Goal: Find specific page/section: Find specific page/section

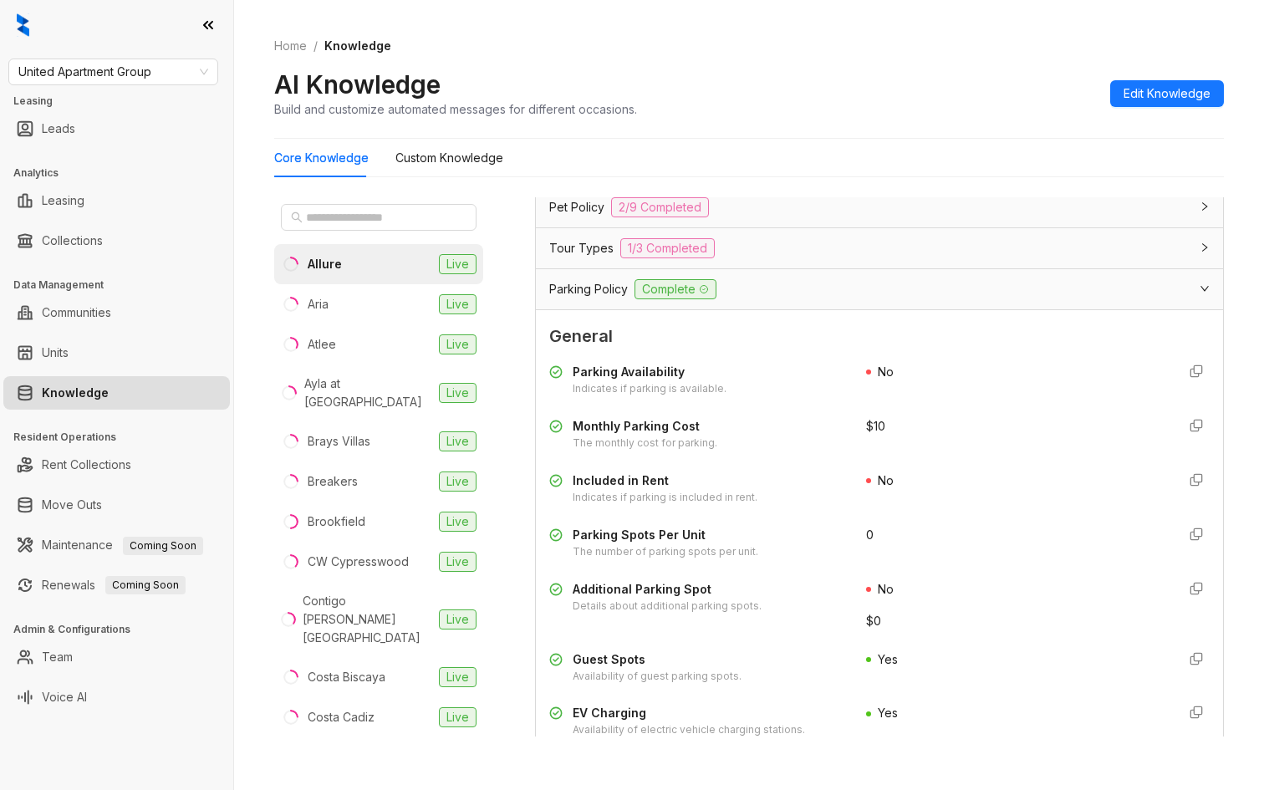
scroll to position [591, 0]
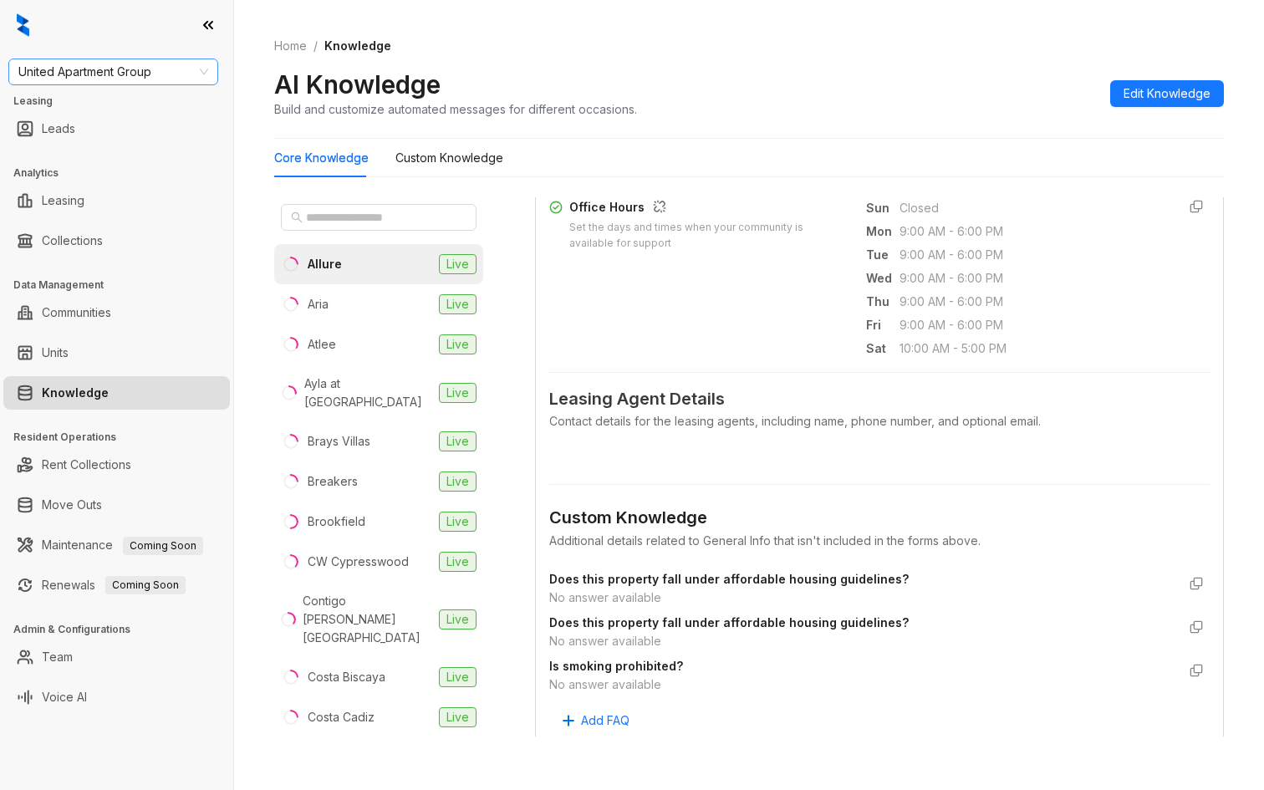
click at [108, 79] on span "United Apartment Group" at bounding box center [113, 71] width 190 height 25
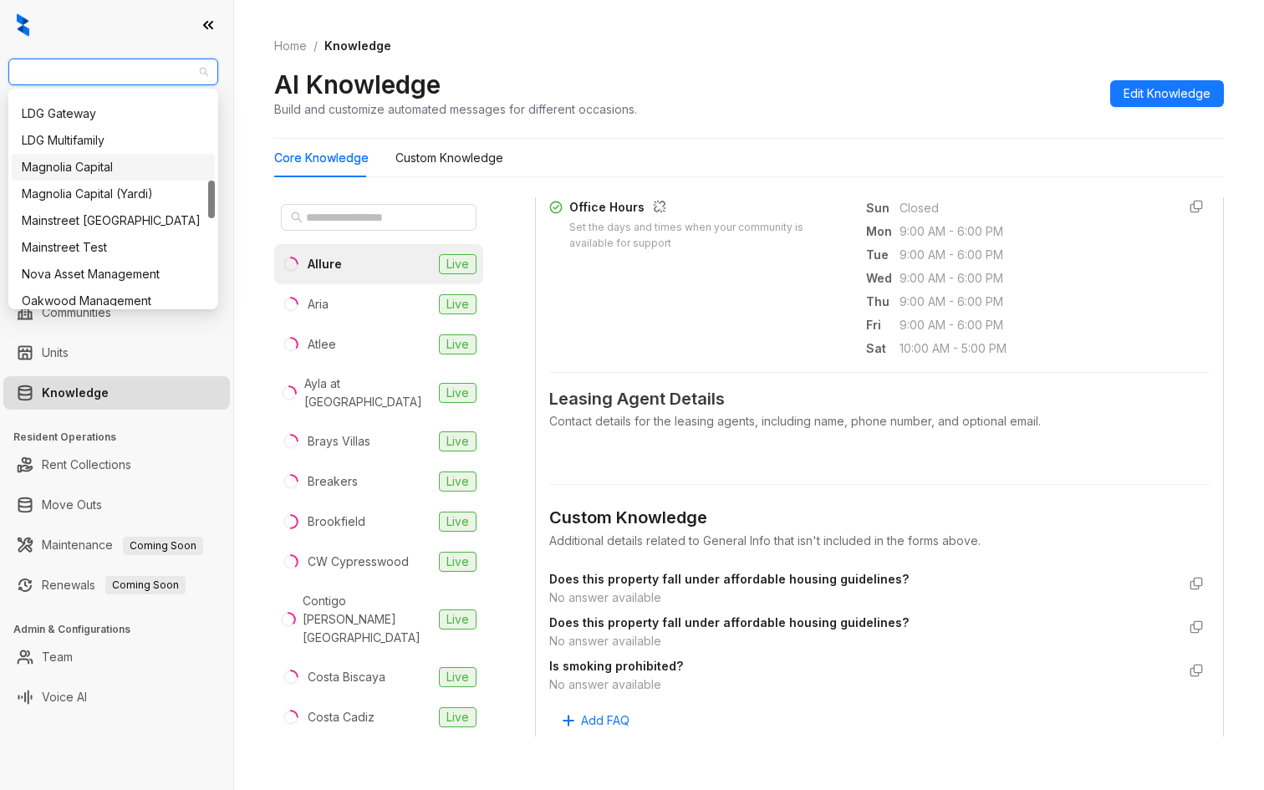
scroll to position [540, 0]
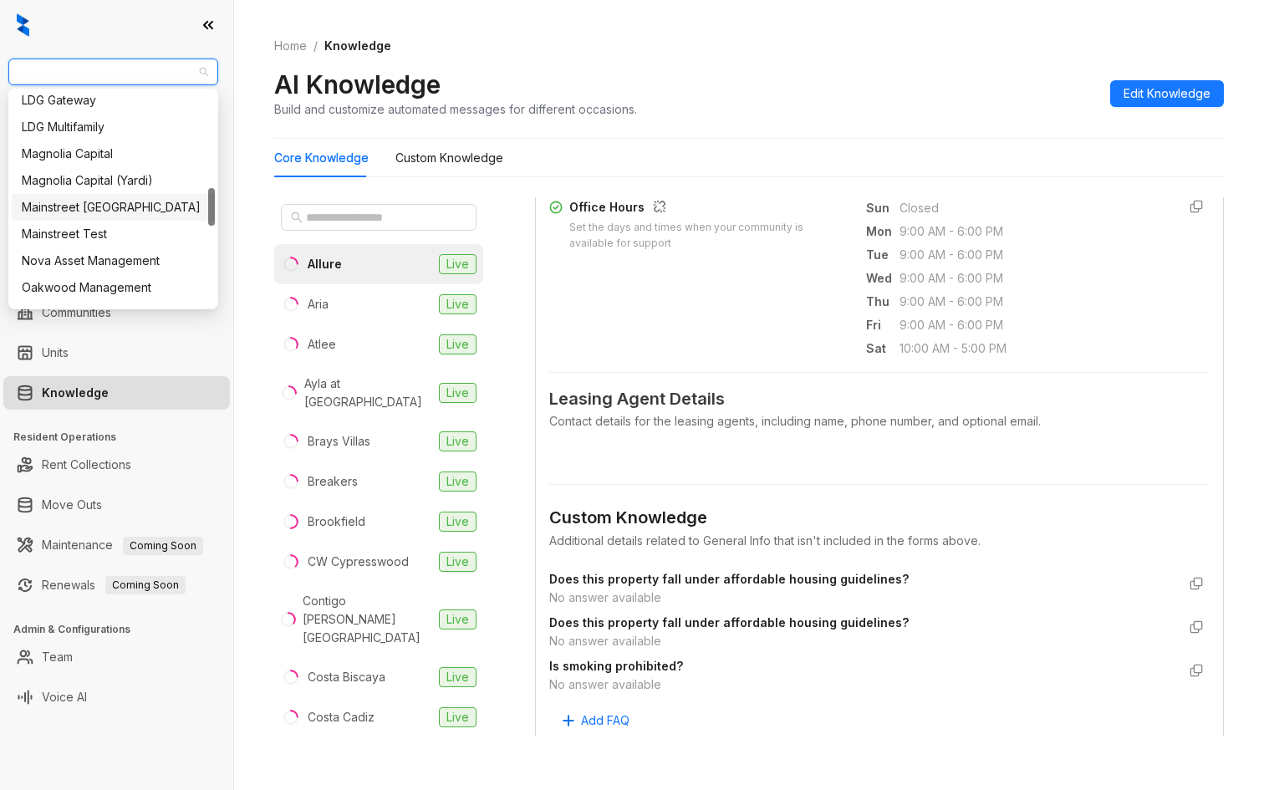
click at [95, 208] on div "Mainstreet [GEOGRAPHIC_DATA]" at bounding box center [113, 207] width 183 height 18
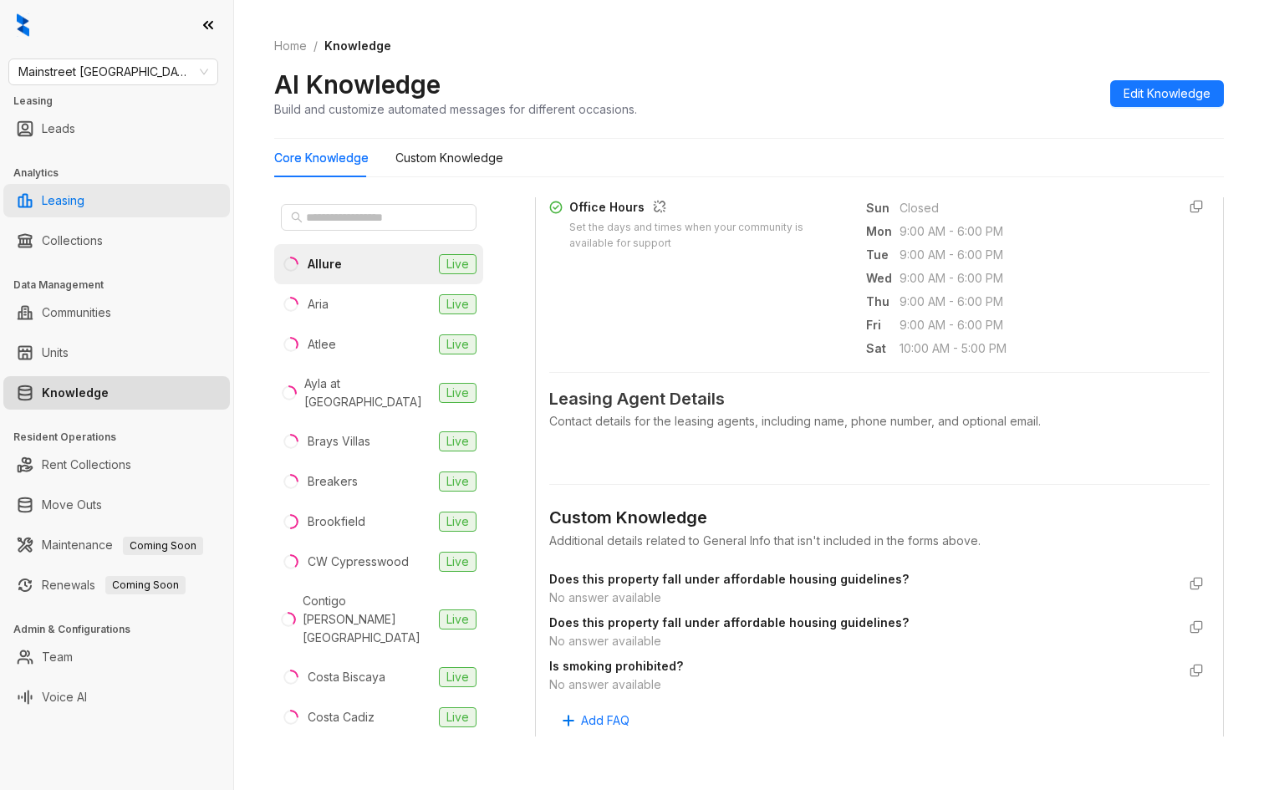
click at [84, 200] on link "Leasing" at bounding box center [63, 200] width 43 height 33
click at [72, 200] on link "Leasing" at bounding box center [63, 200] width 43 height 33
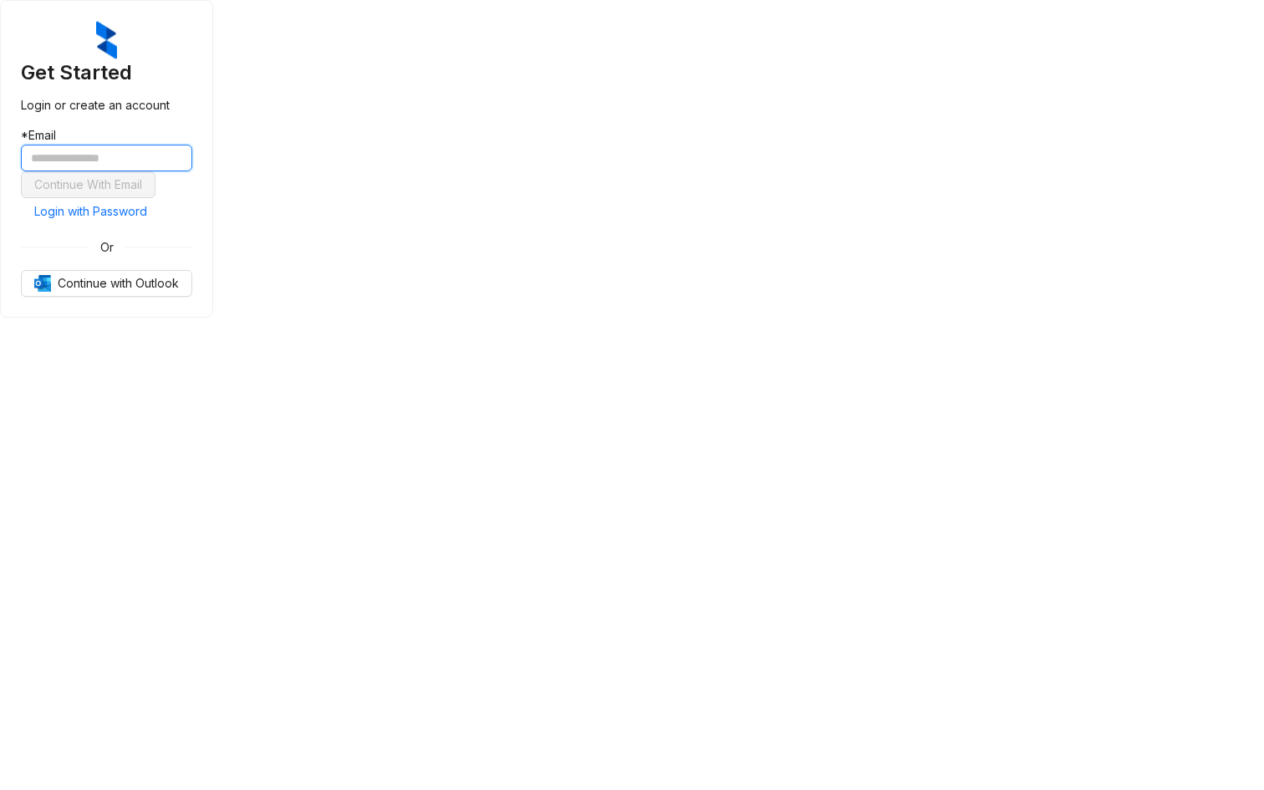
click at [192, 171] on input "text" at bounding box center [106, 158] width 171 height 27
type input "**********"
click at [147, 221] on span "Login with Password" at bounding box center [90, 211] width 113 height 18
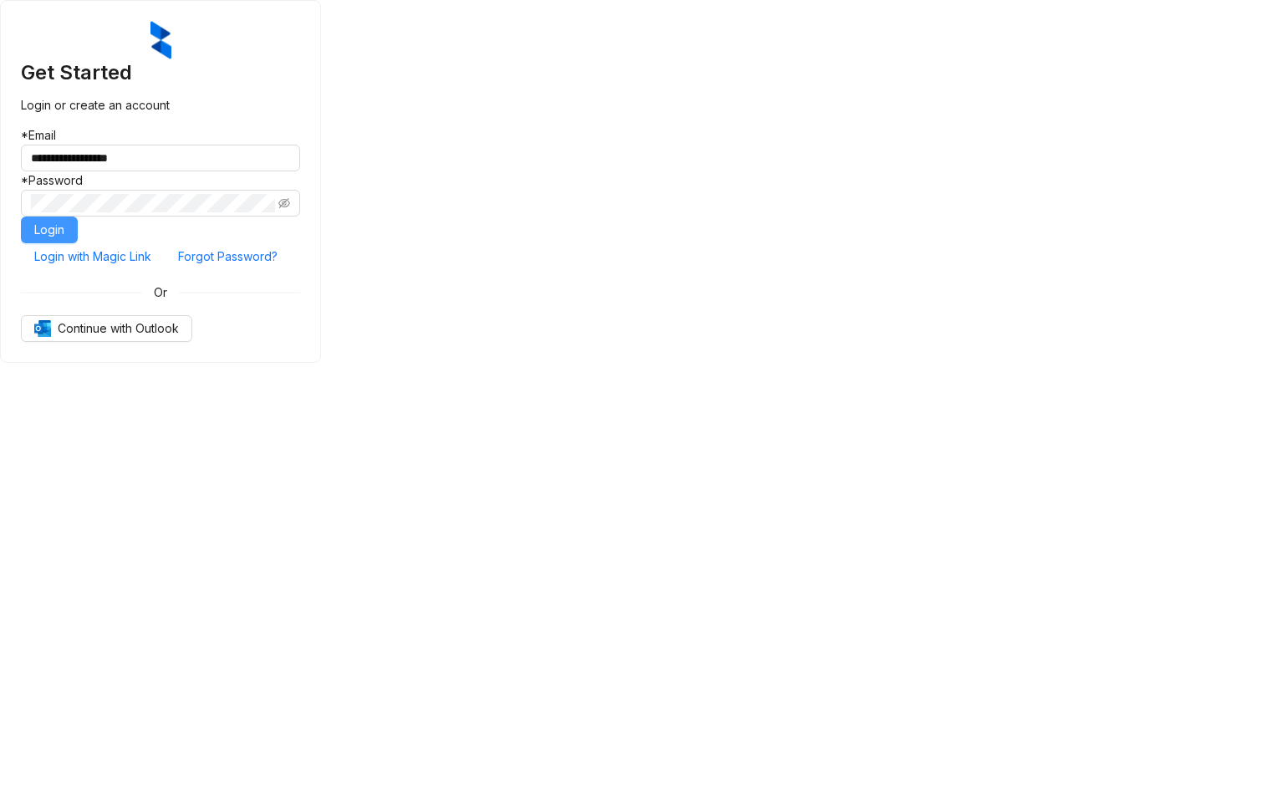
click at [64, 239] on span "Login" at bounding box center [49, 230] width 30 height 18
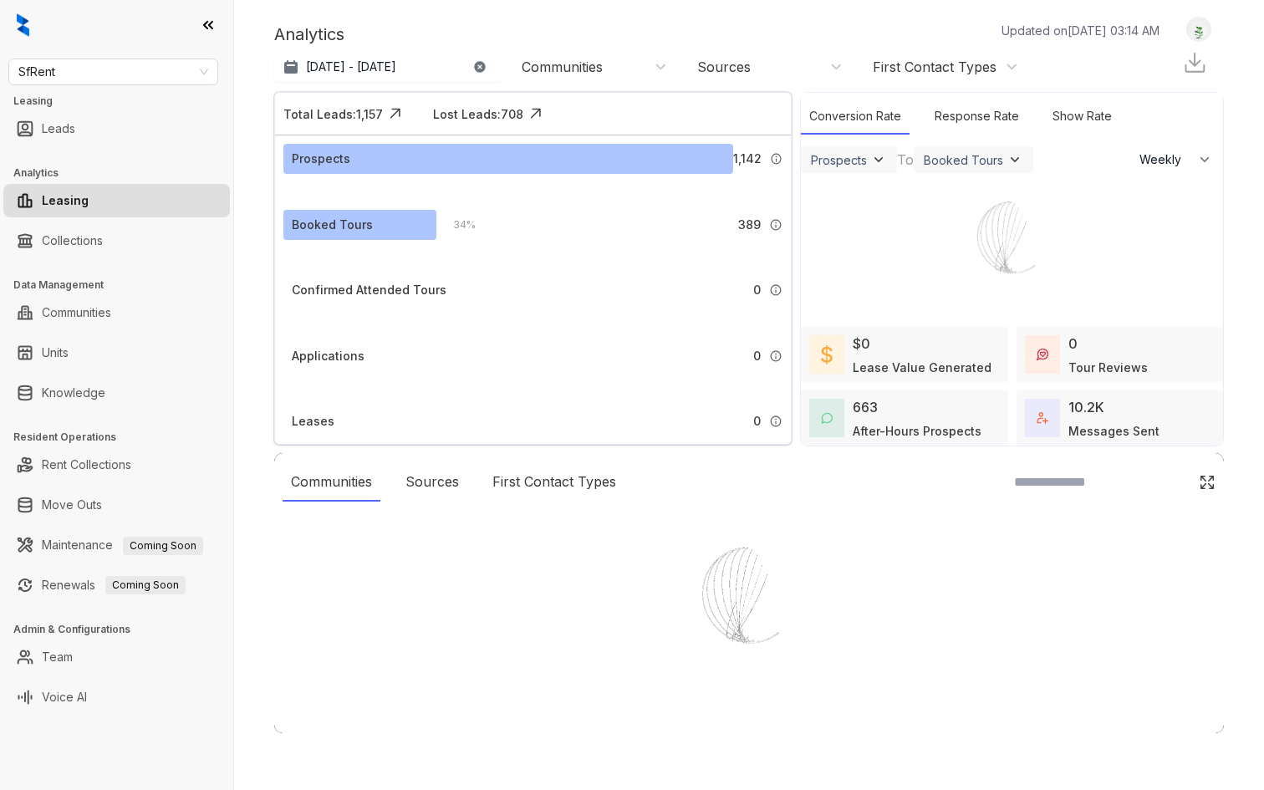
select select "******"
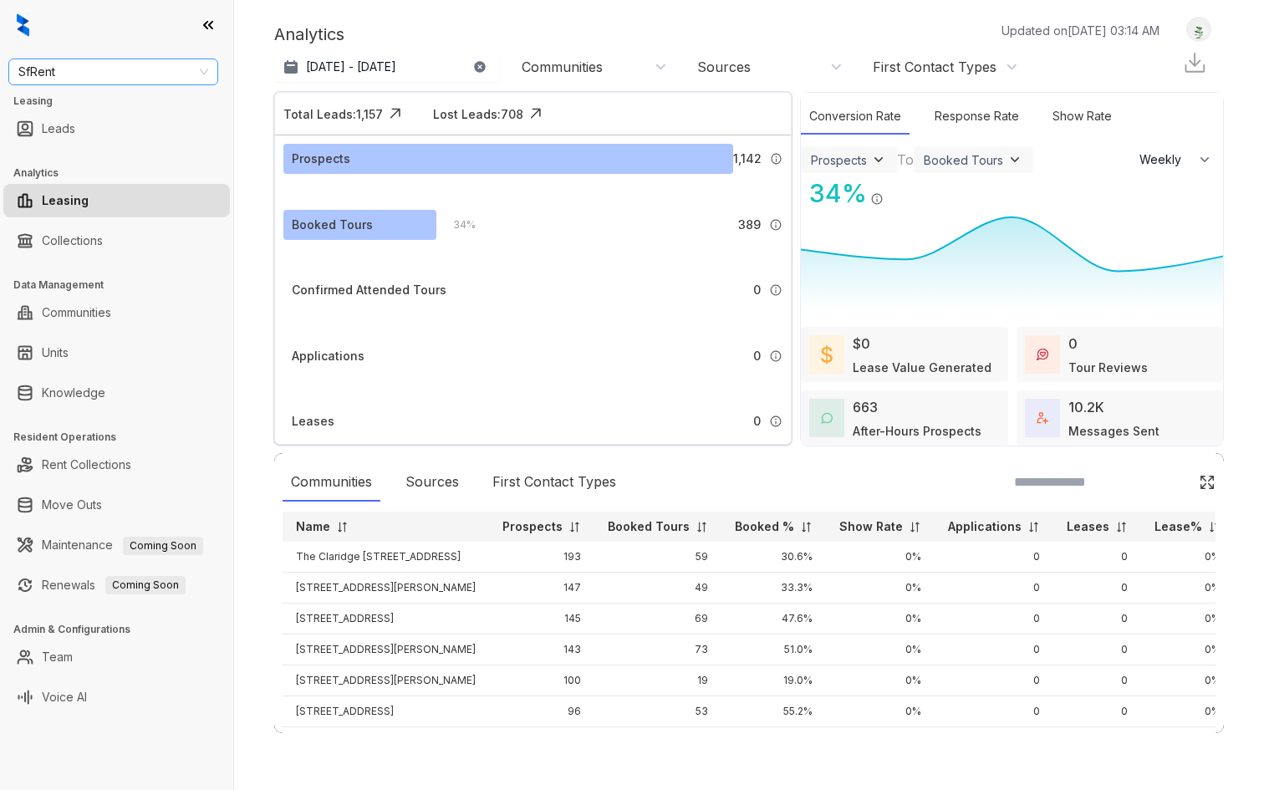
click at [184, 80] on span "SfRent" at bounding box center [113, 71] width 190 height 25
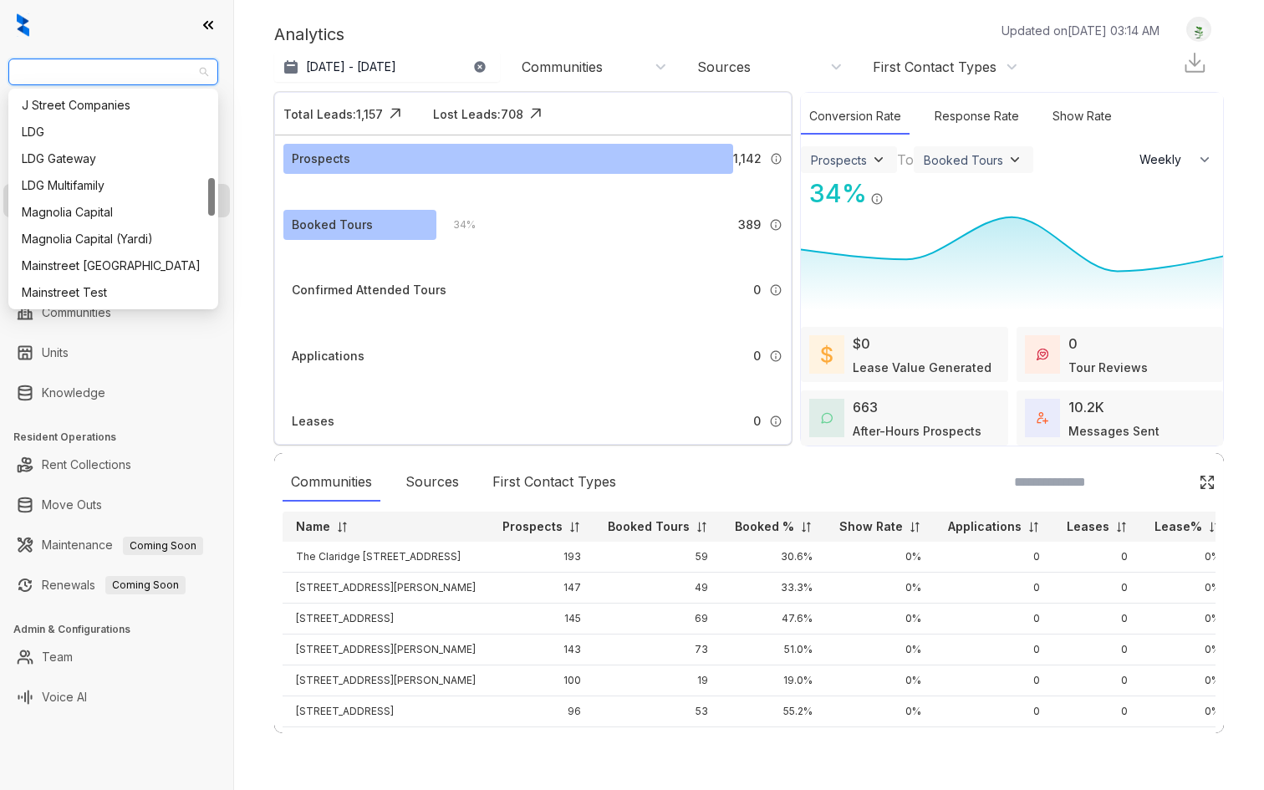
scroll to position [499, 0]
click at [138, 241] on div "Mainstreet [GEOGRAPHIC_DATA]" at bounding box center [113, 248] width 183 height 18
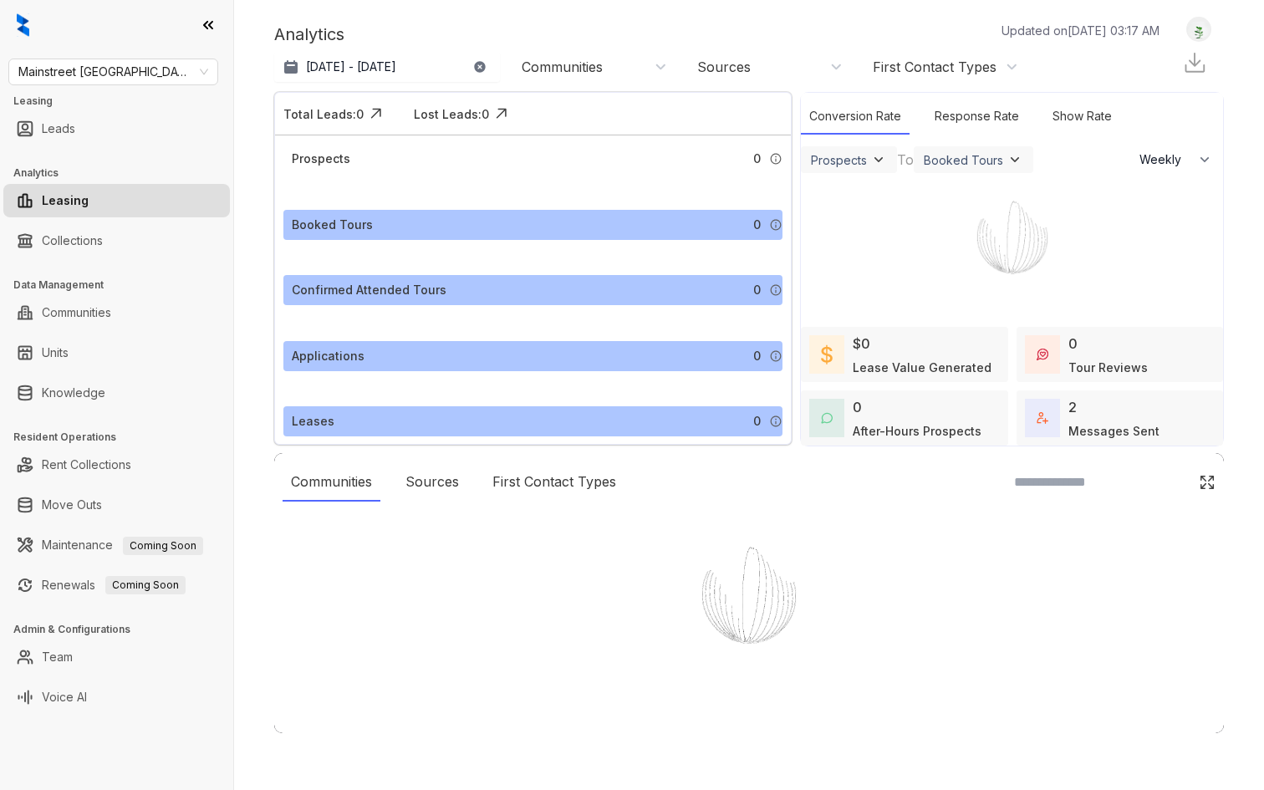
select select "******"
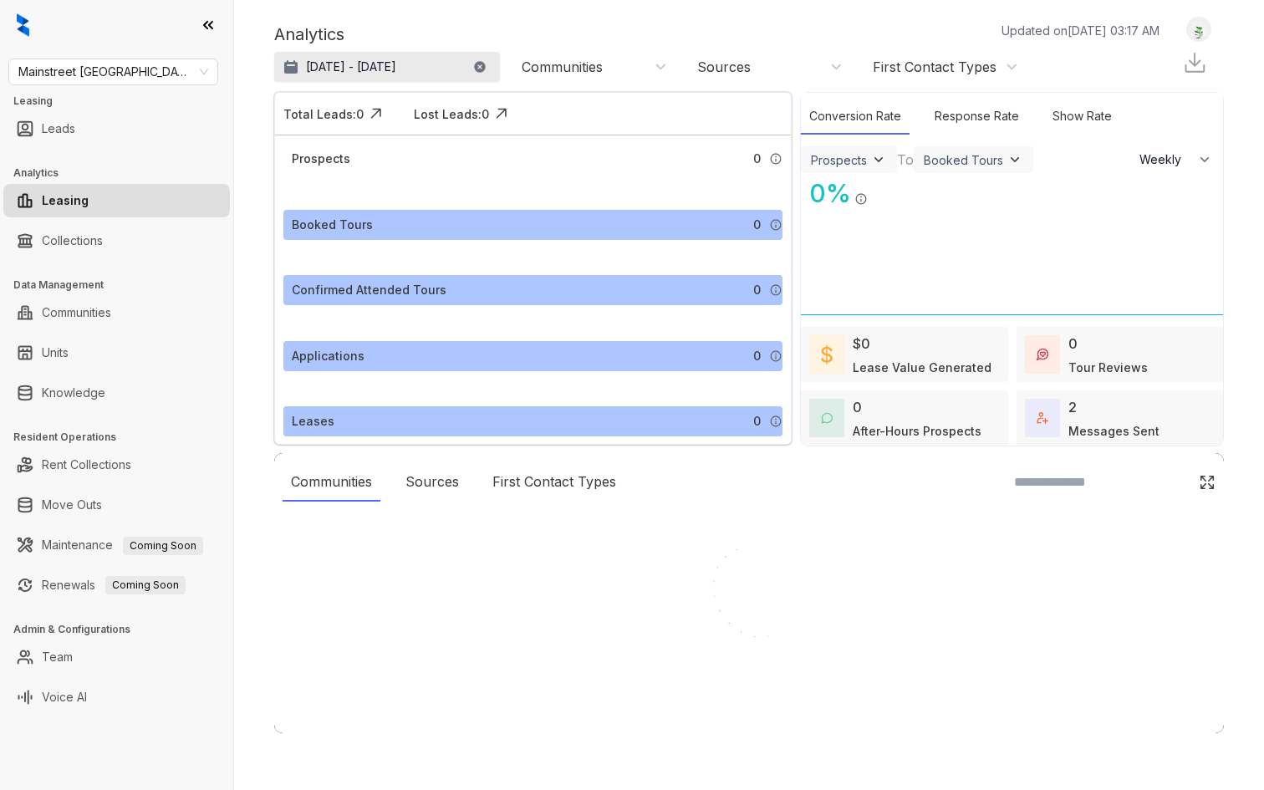
click at [393, 68] on p "[DATE] - [DATE]" at bounding box center [351, 67] width 90 height 17
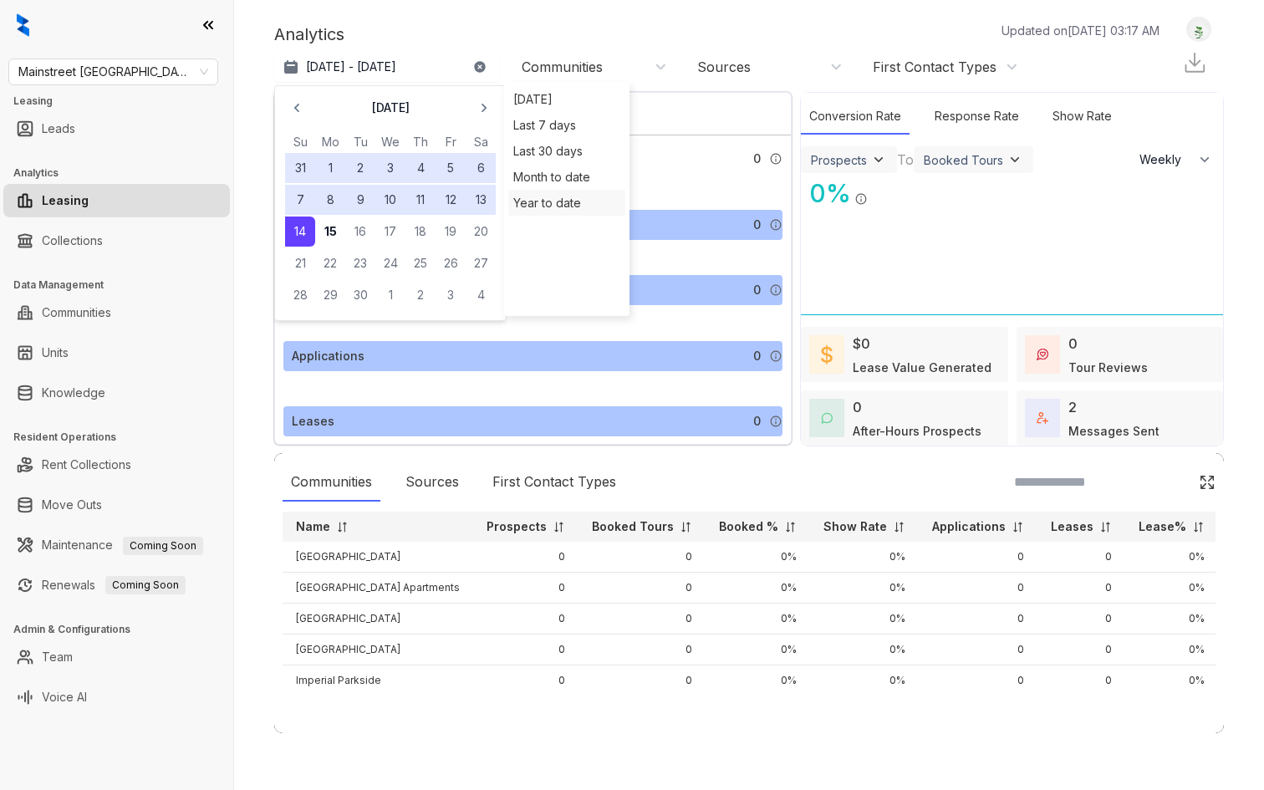
click at [578, 211] on div "Year to date" at bounding box center [566, 203] width 117 height 26
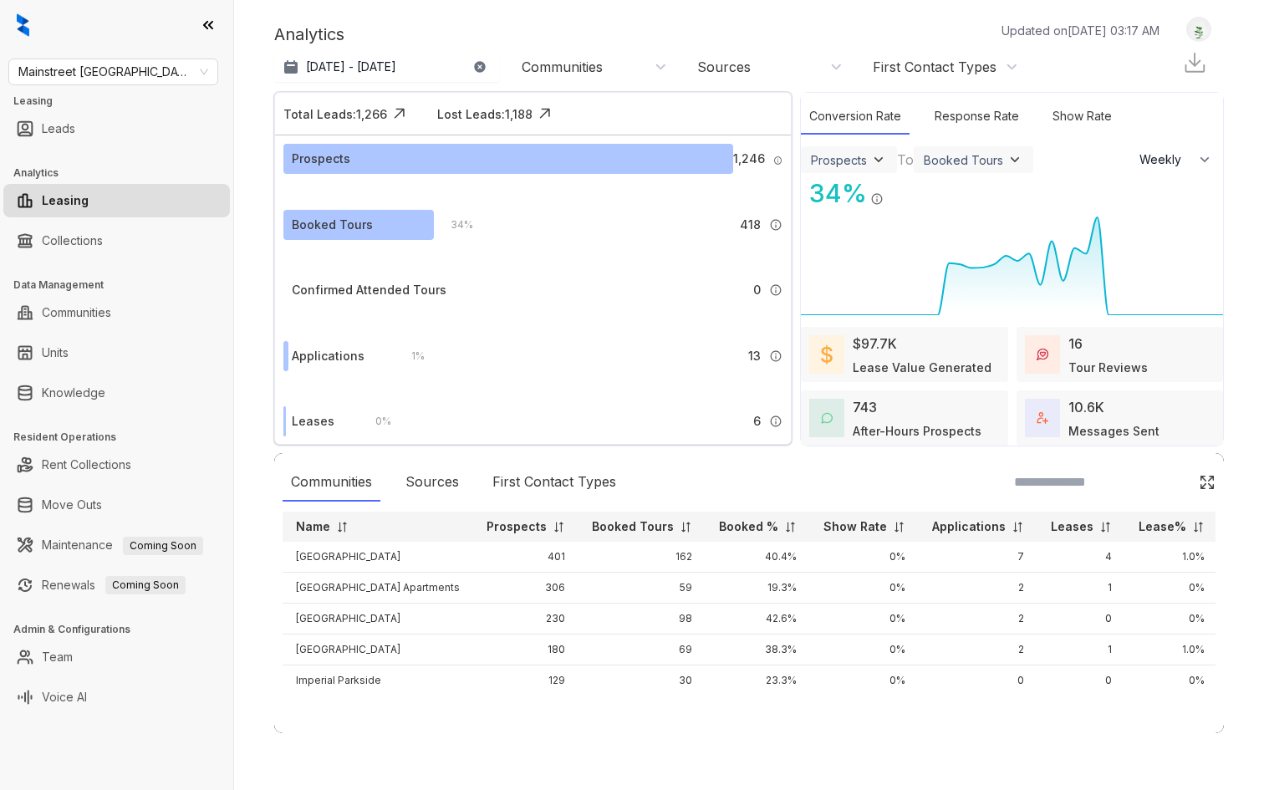
click at [1190, 63] on img at bounding box center [1194, 62] width 25 height 25
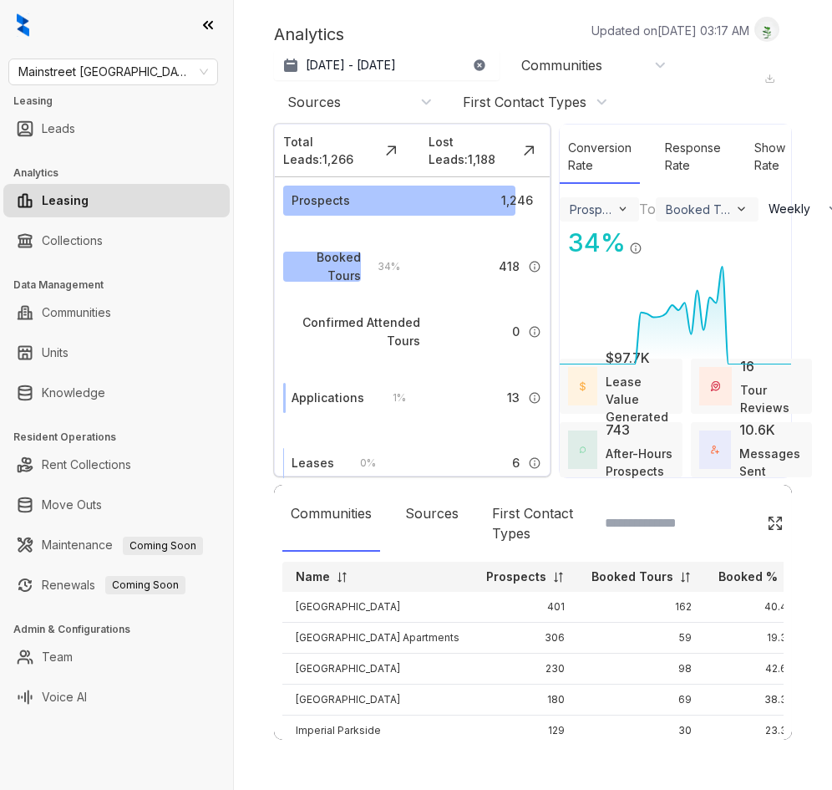
click at [770, 76] on img at bounding box center [770, 79] width 11 height 11
